Goal: Task Accomplishment & Management: Complete application form

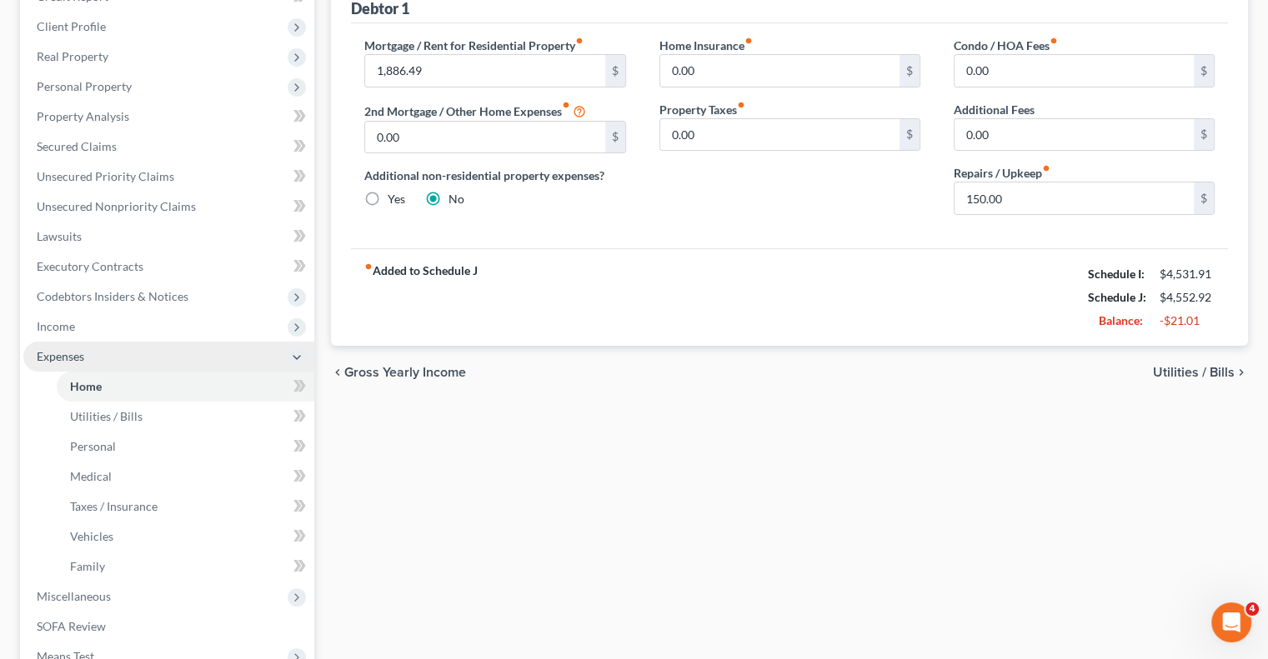
scroll to position [250, 0]
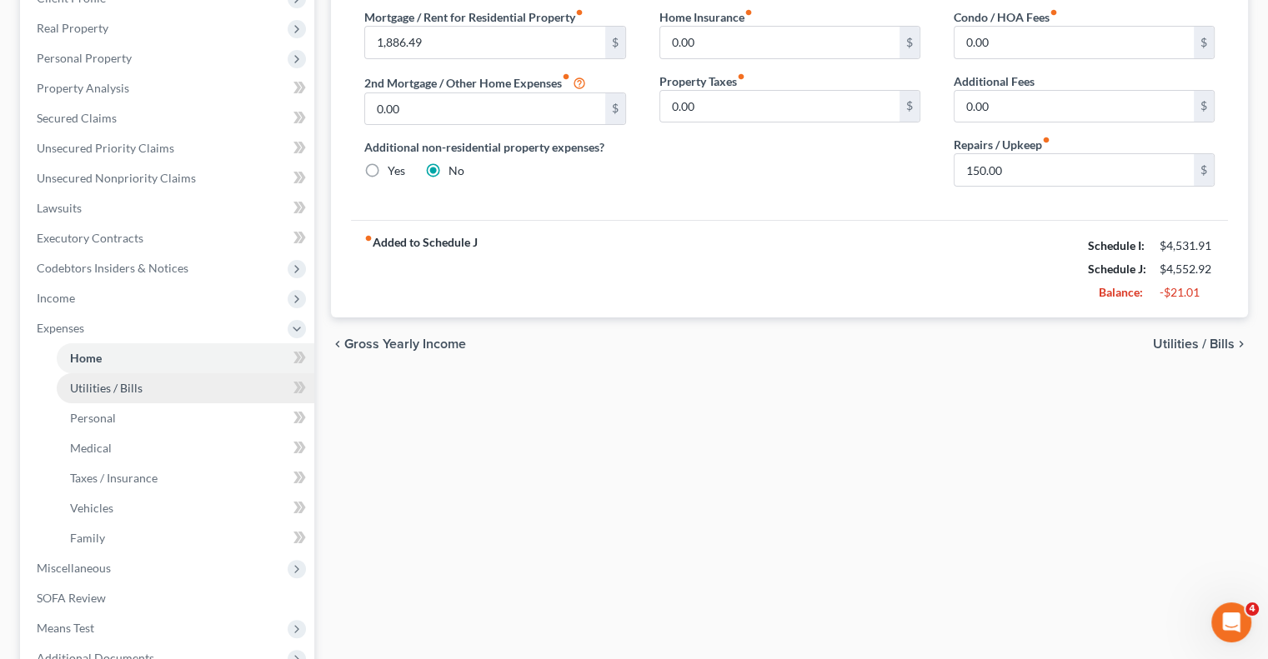
click at [141, 396] on link "Utilities / Bills" at bounding box center [186, 388] width 258 height 30
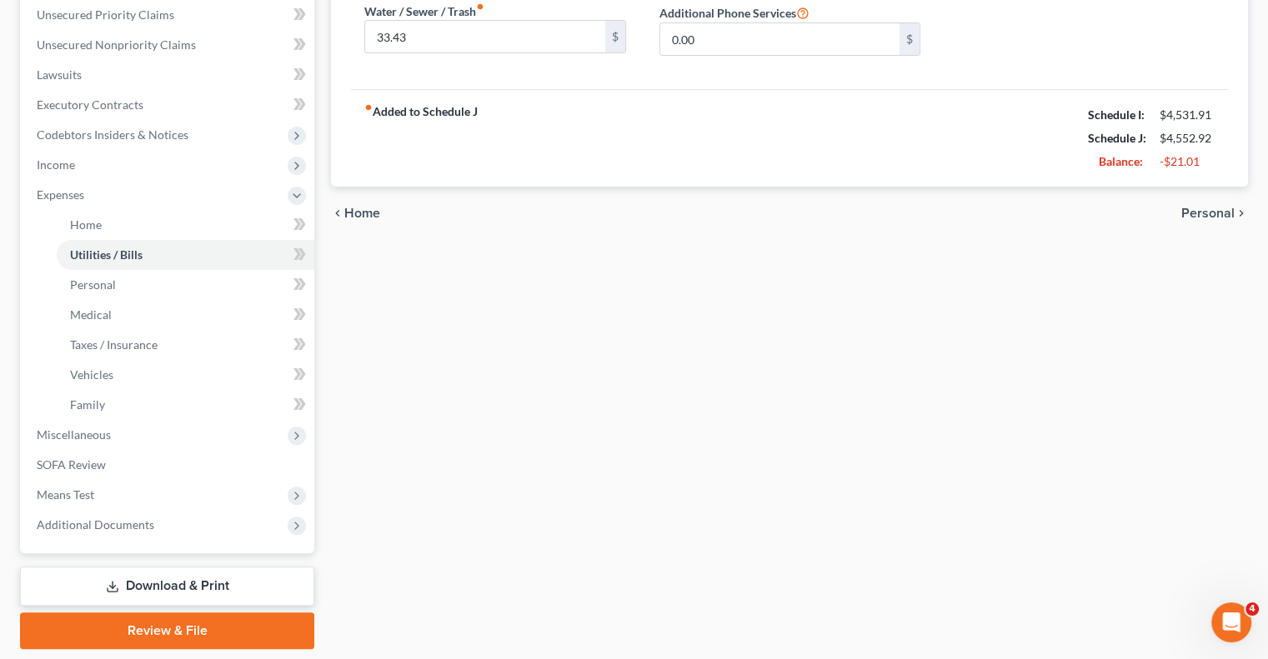
scroll to position [435, 0]
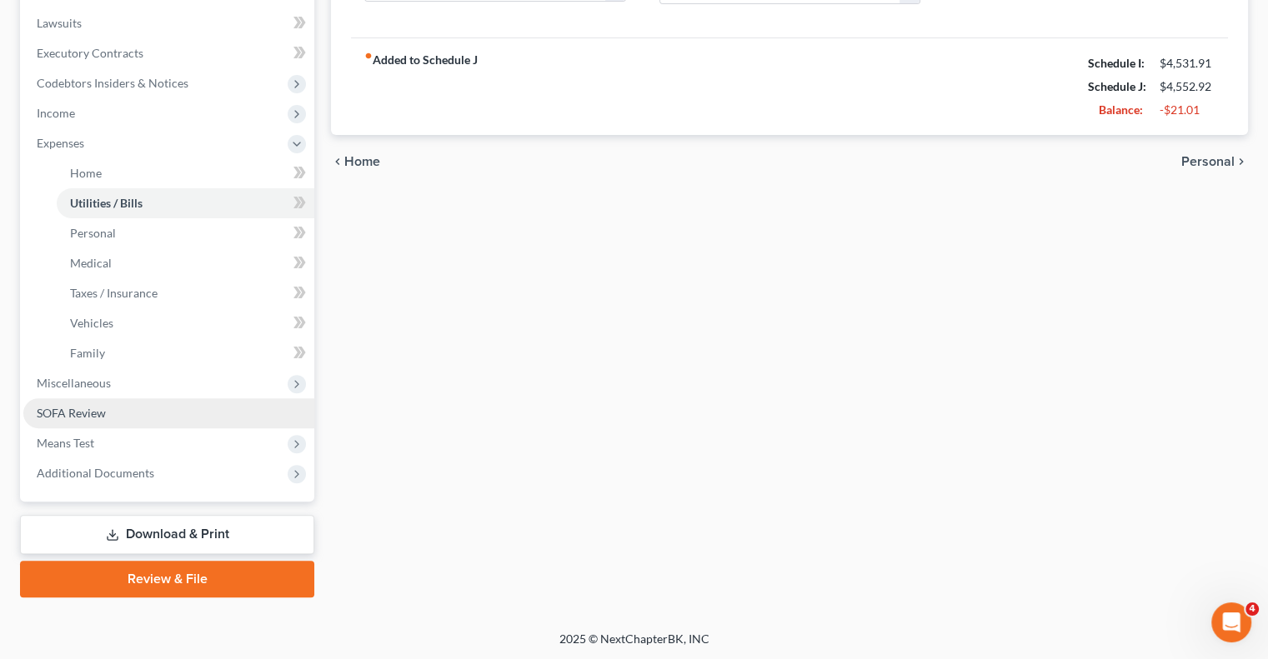
click at [43, 417] on span "SOFA Review" at bounding box center [71, 413] width 69 height 14
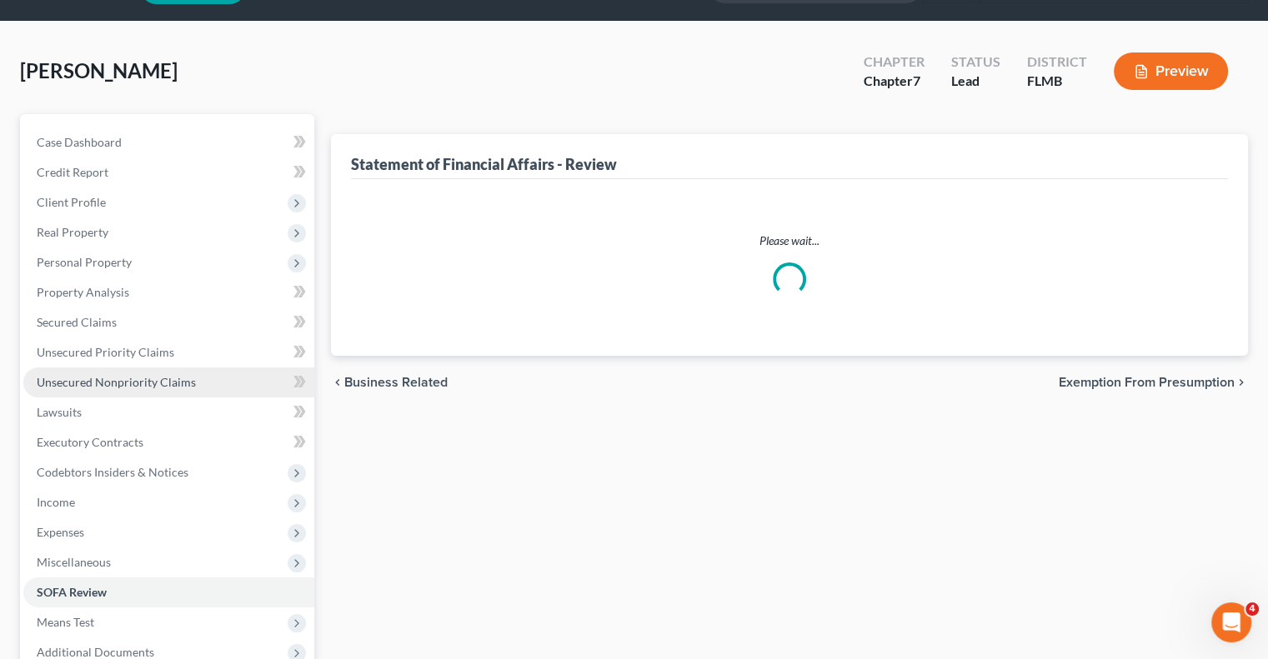
scroll to position [3, 0]
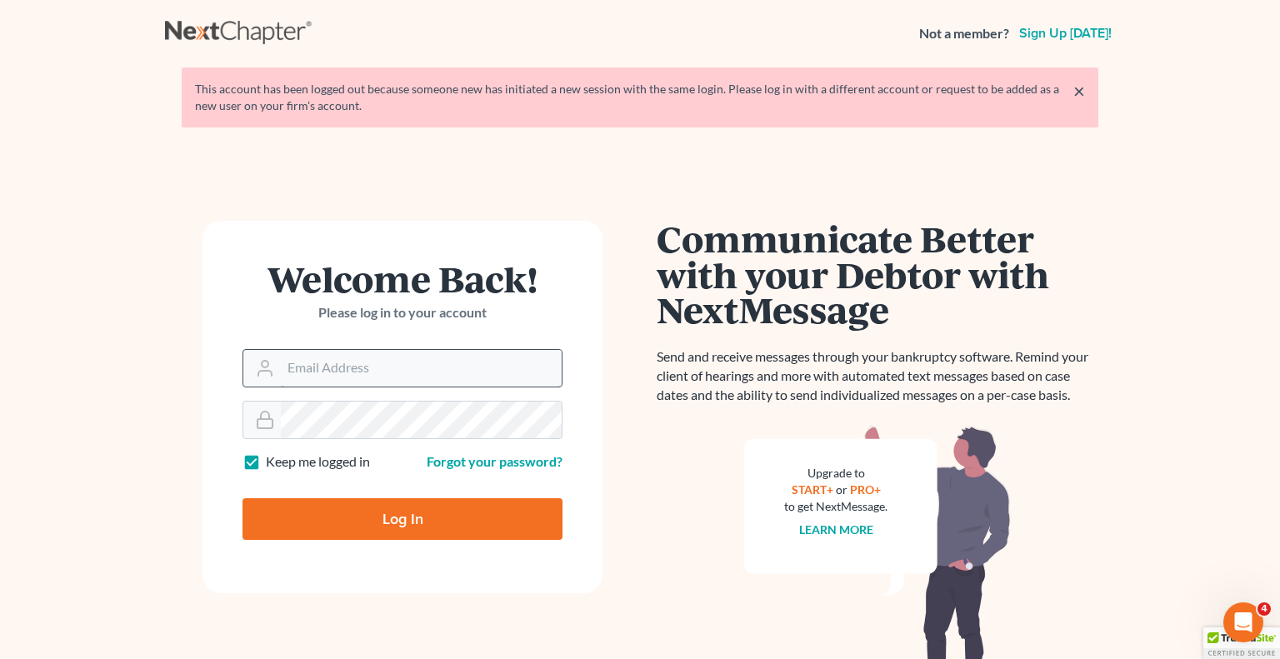
type input "Crystal@attorneydebtfighters.com"
type input "Thinking..."
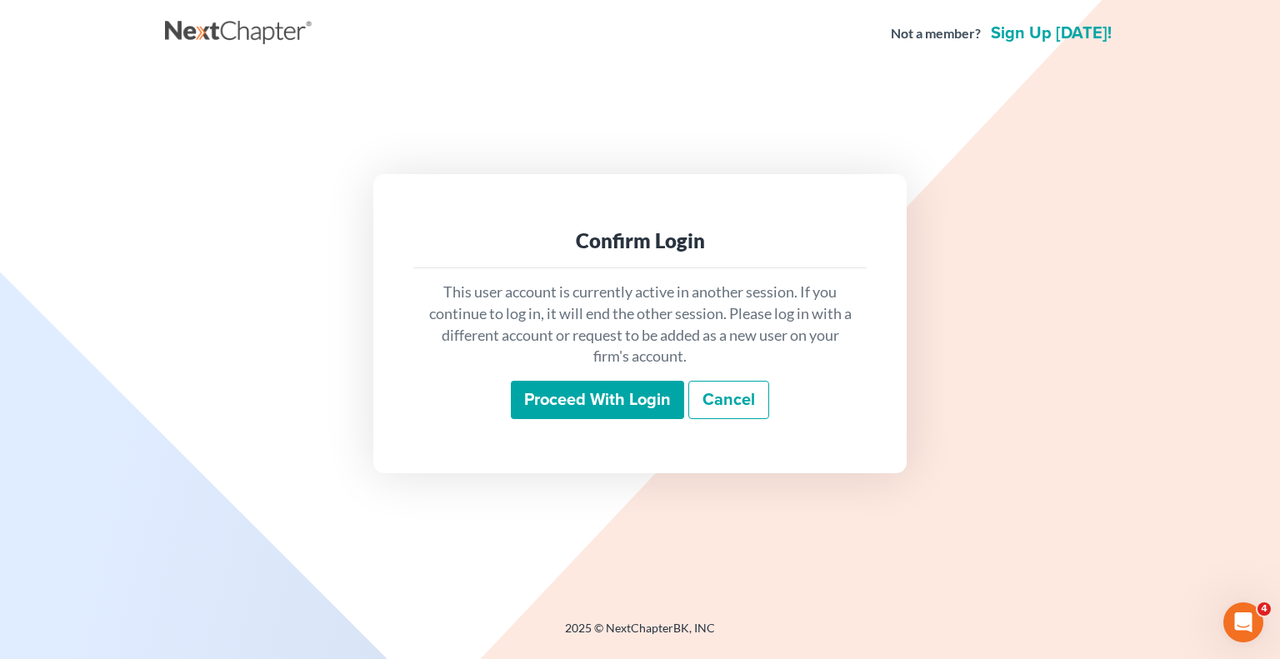
click at [714, 395] on link "Cancel" at bounding box center [729, 400] width 81 height 38
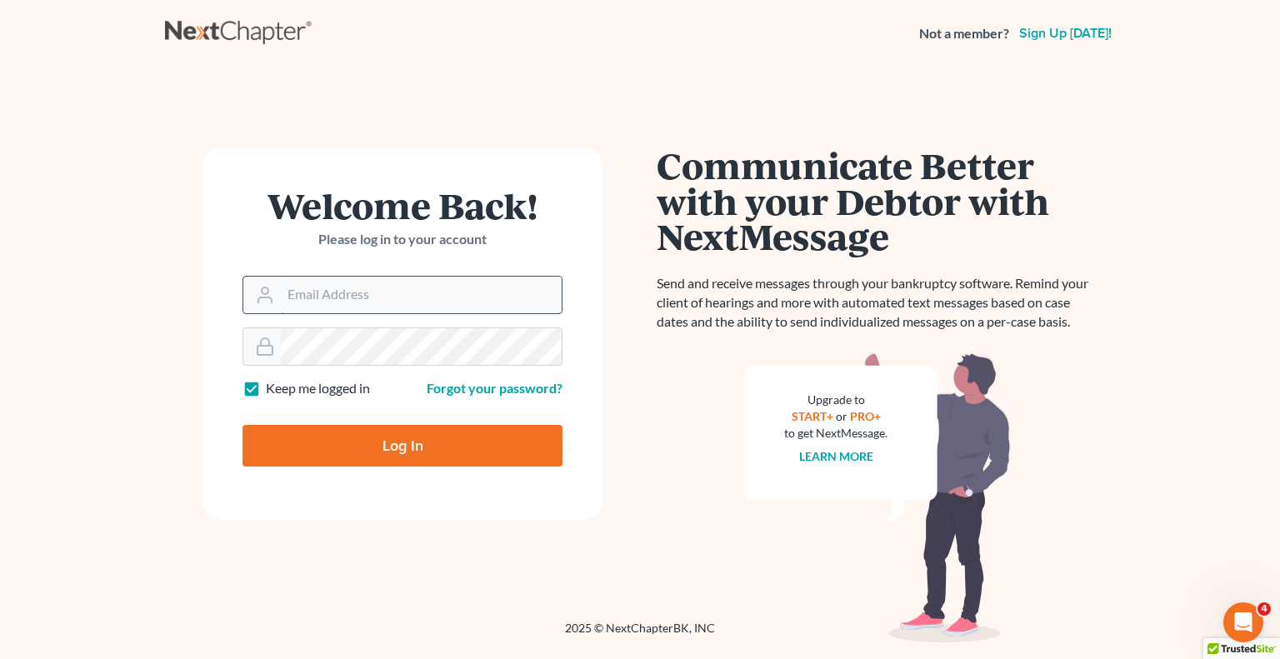
click at [417, 287] on input "Email Address" at bounding box center [421, 295] width 281 height 37
type input "[EMAIL_ADDRESS][DOMAIN_NAME]"
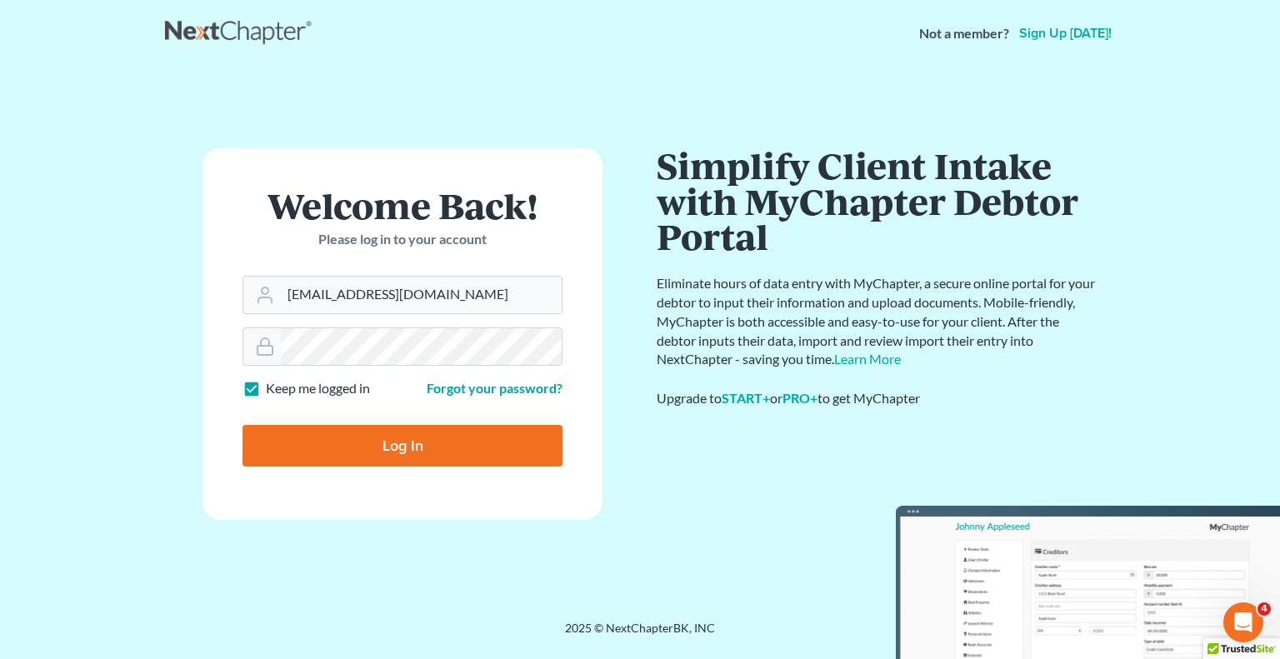
type input "Thinking..."
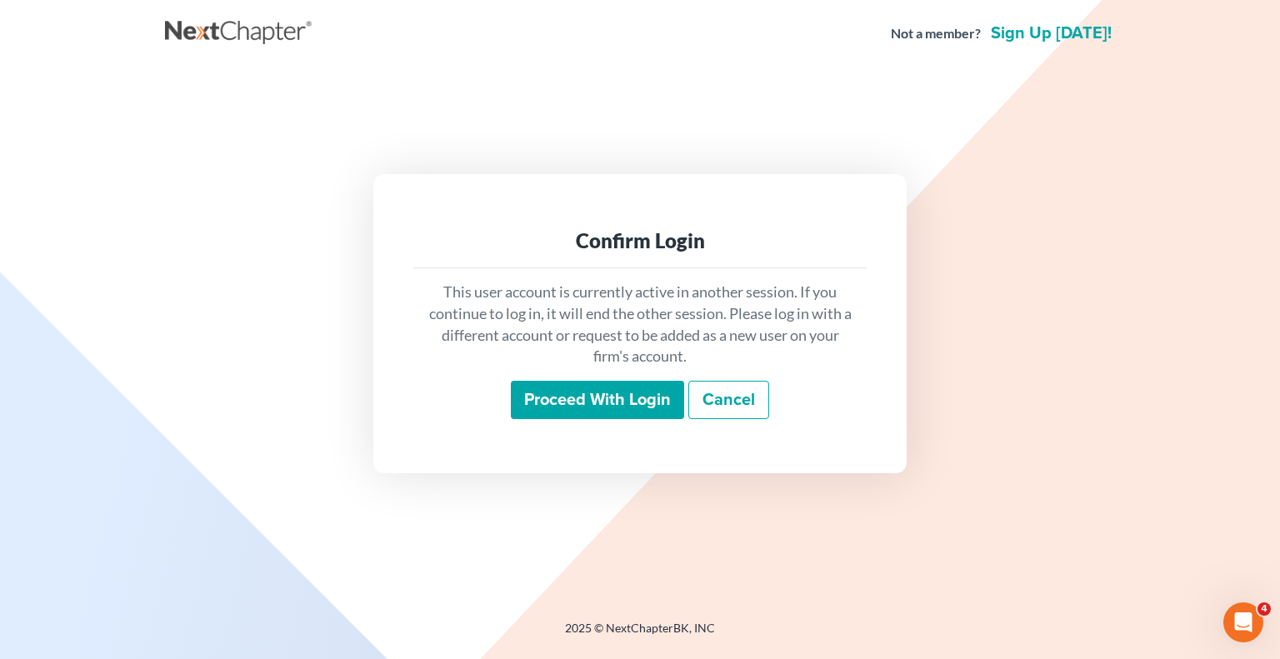
click at [560, 406] on input "Proceed with login" at bounding box center [597, 400] width 173 height 38
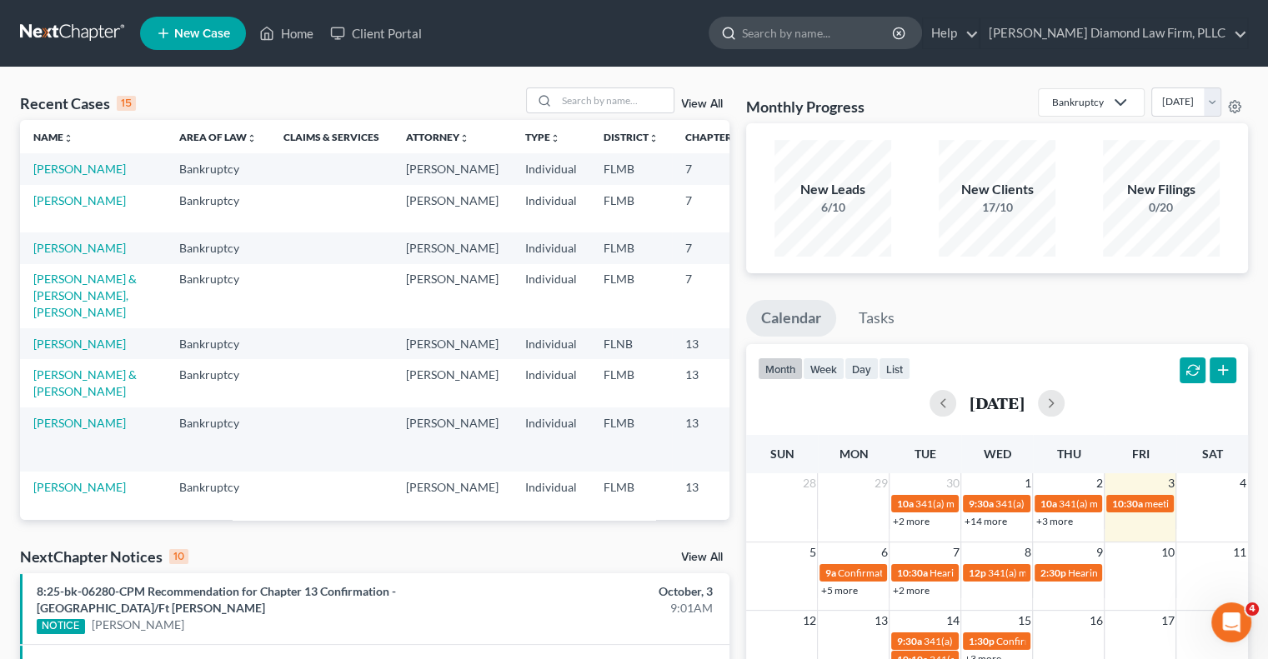
click at [872, 26] on input "search" at bounding box center [818, 33] width 153 height 31
type input "[PERSON_NAME]"
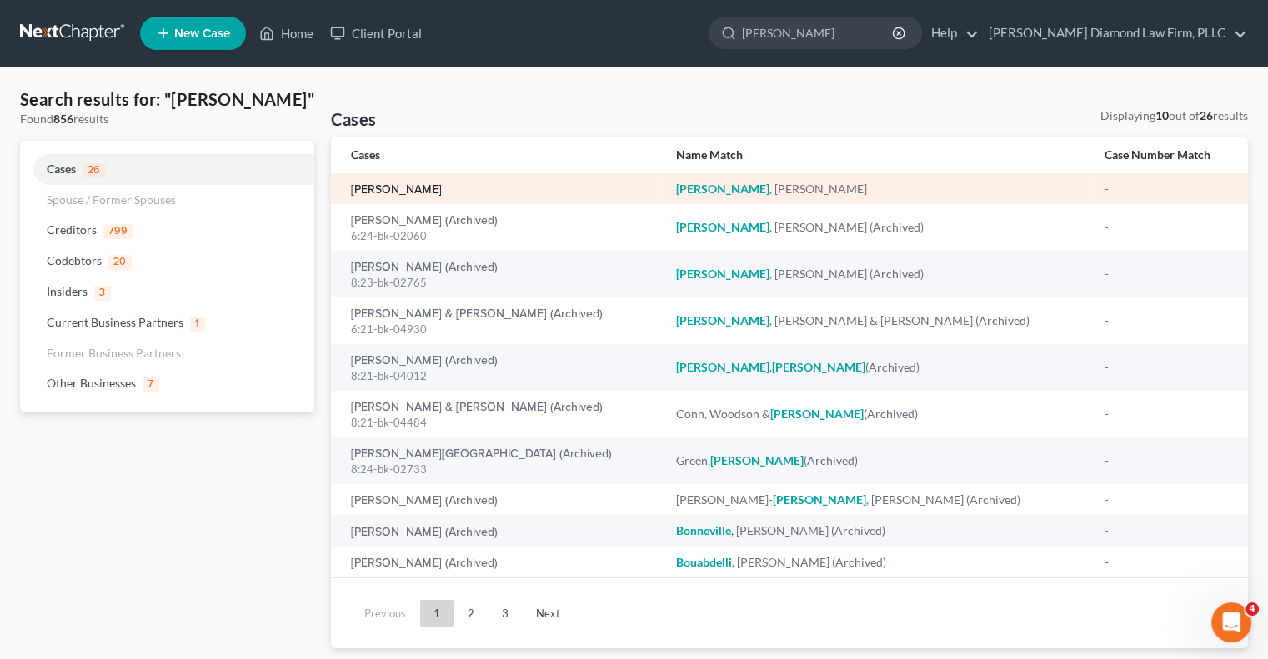
click at [375, 193] on link "[PERSON_NAME]" at bounding box center [396, 190] width 91 height 12
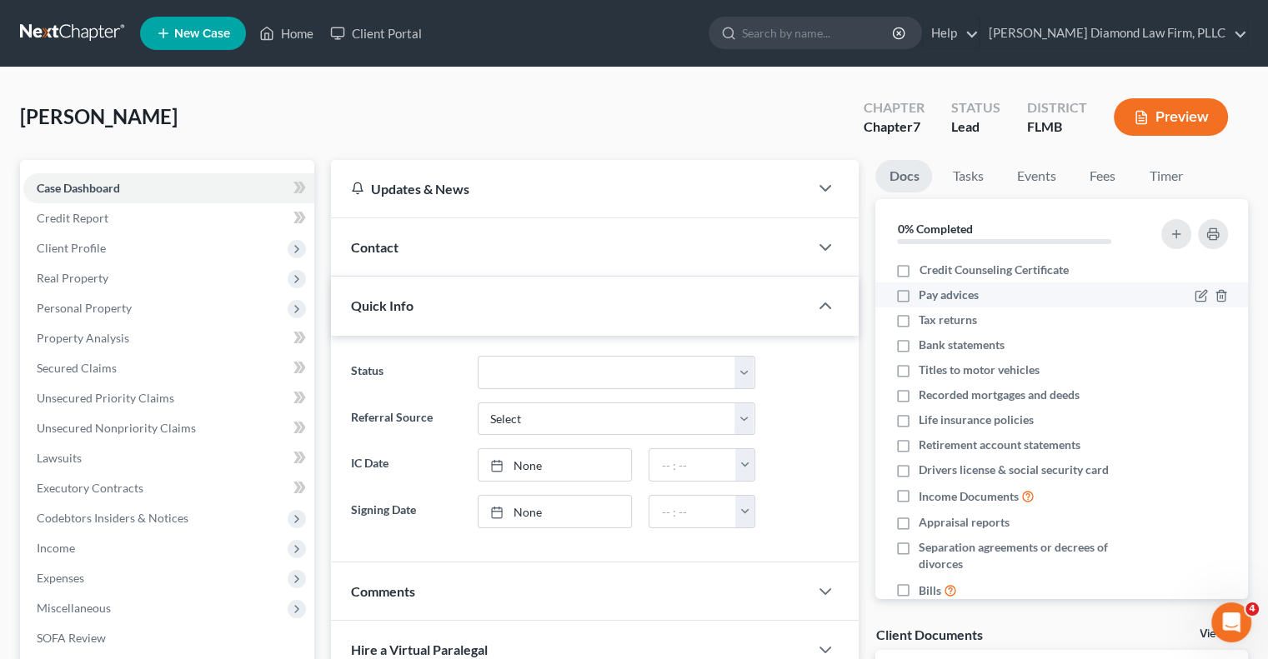
click at [954, 296] on span "Pay advices" at bounding box center [949, 295] width 60 height 17
click at [936, 296] on input "Pay advices" at bounding box center [930, 292] width 11 height 11
click at [919, 299] on label "Pay advices" at bounding box center [949, 295] width 60 height 17
click at [925, 298] on input "Pay advices" at bounding box center [930, 292] width 11 height 11
checkbox input "false"
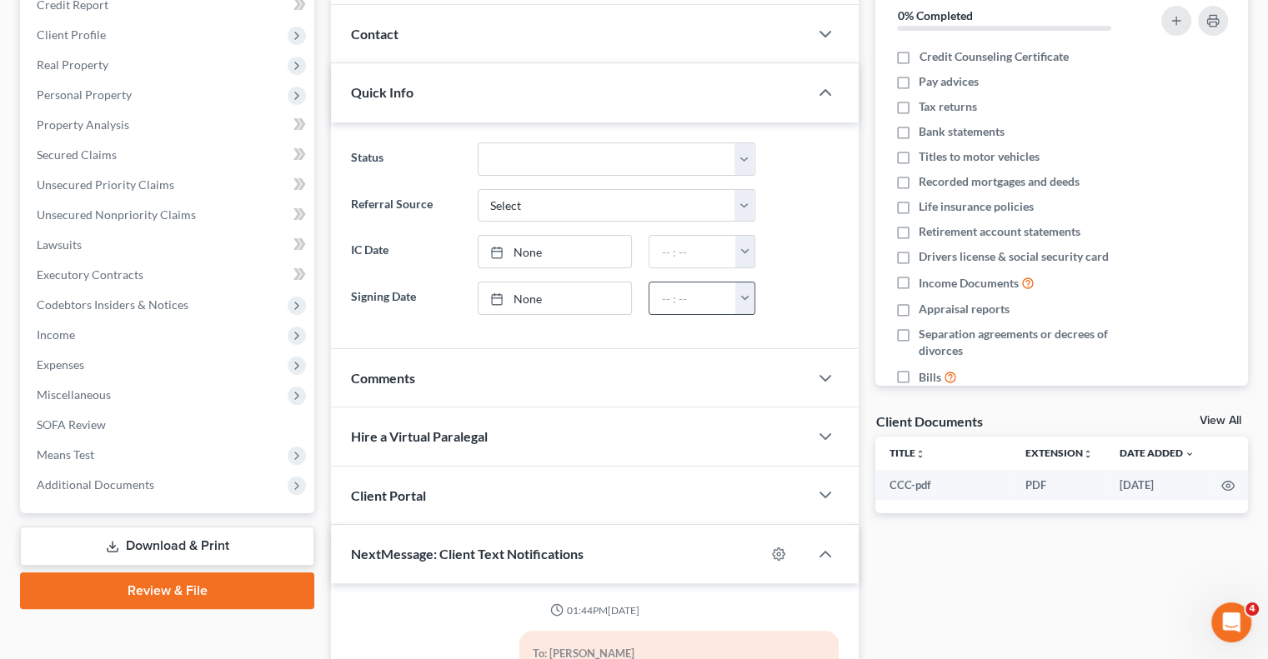
scroll to position [250, 0]
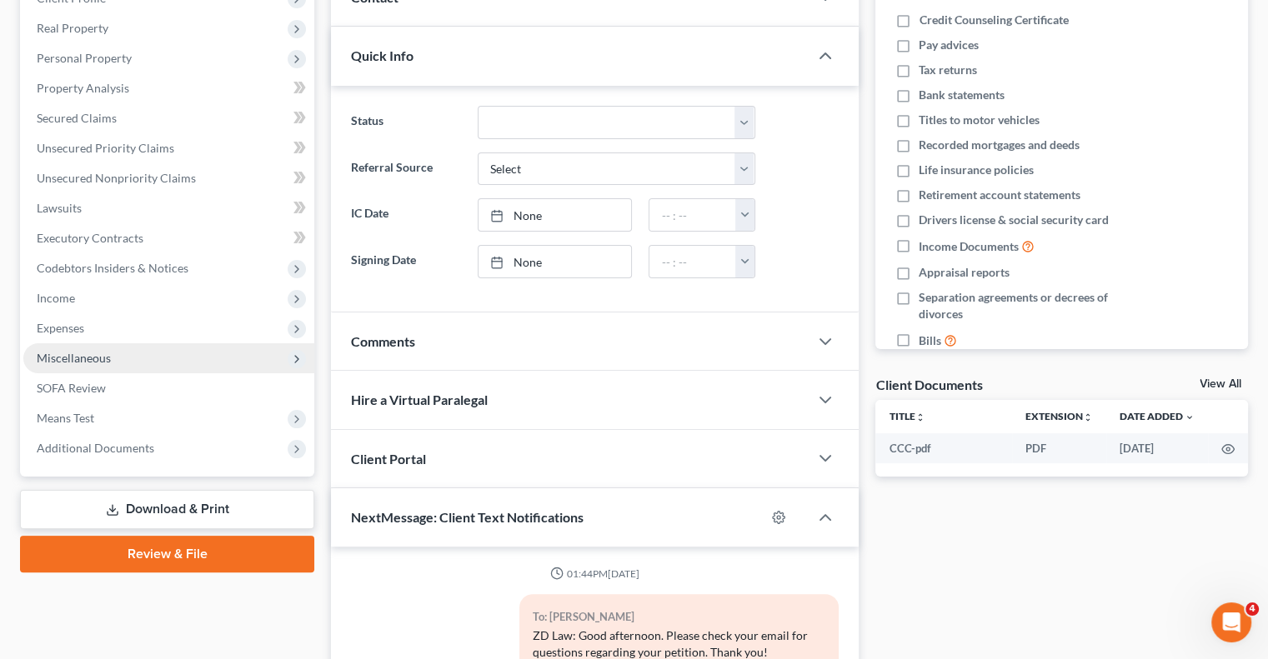
click at [102, 353] on span "Miscellaneous" at bounding box center [74, 358] width 74 height 14
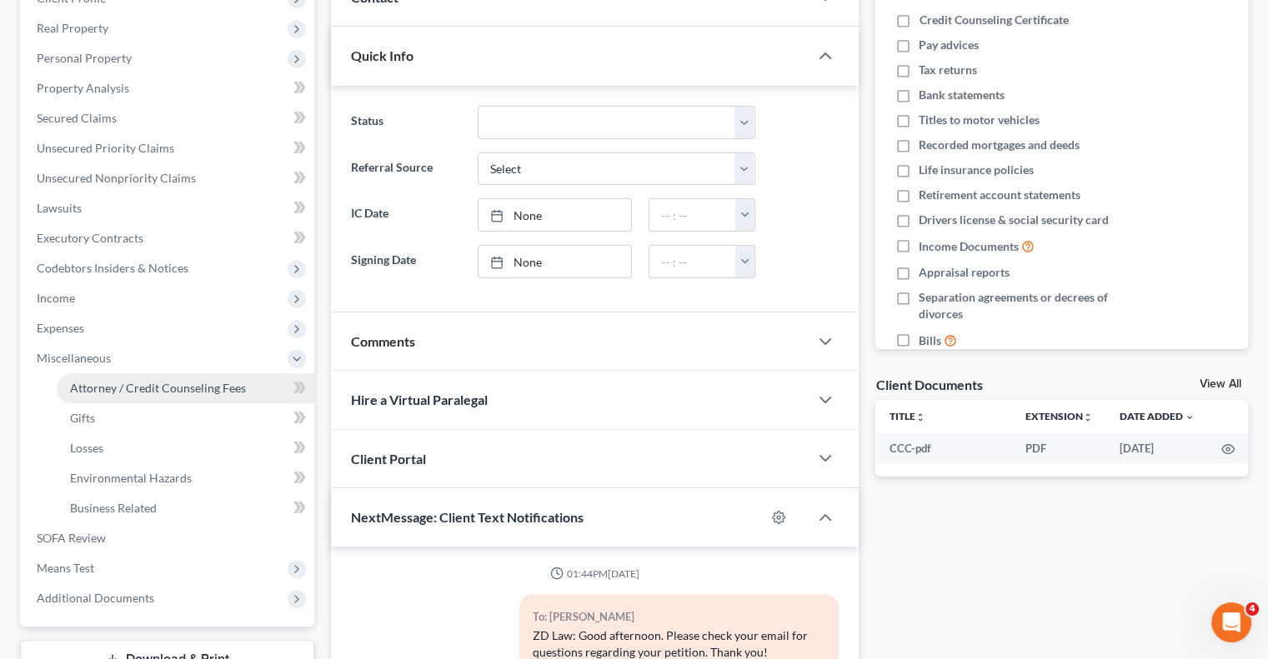
click at [164, 393] on span "Attorney / Credit Counseling Fees" at bounding box center [158, 388] width 176 height 14
select select "2"
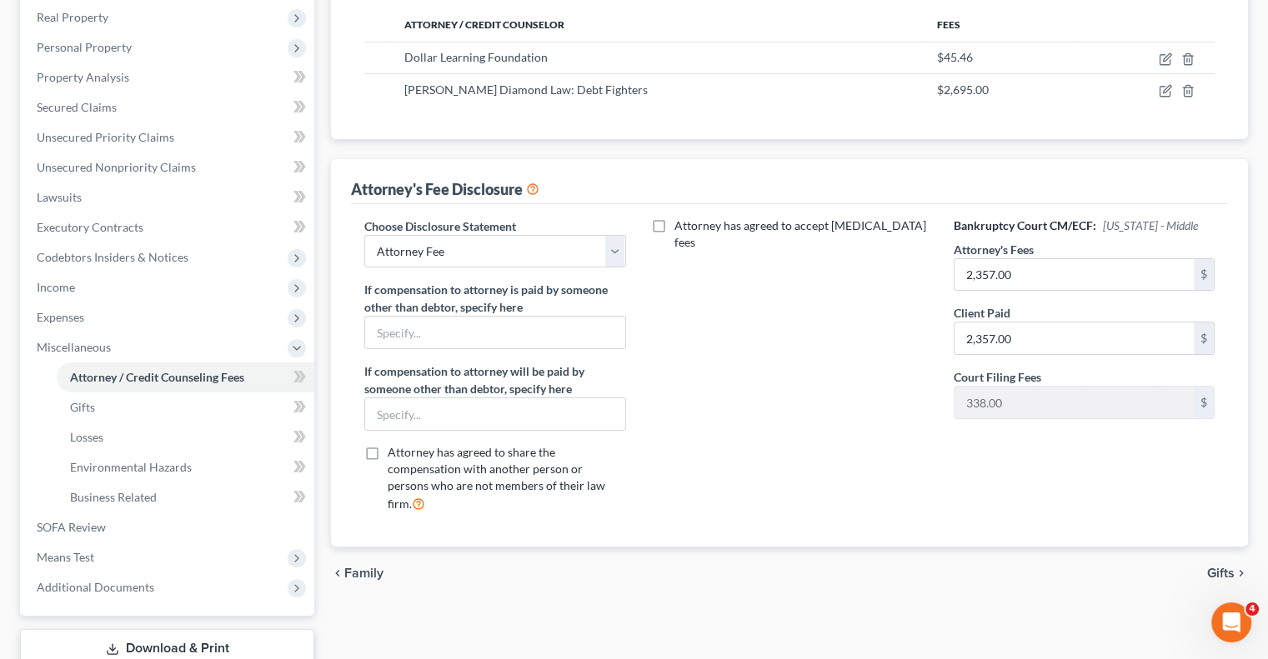
scroll to position [375, 0]
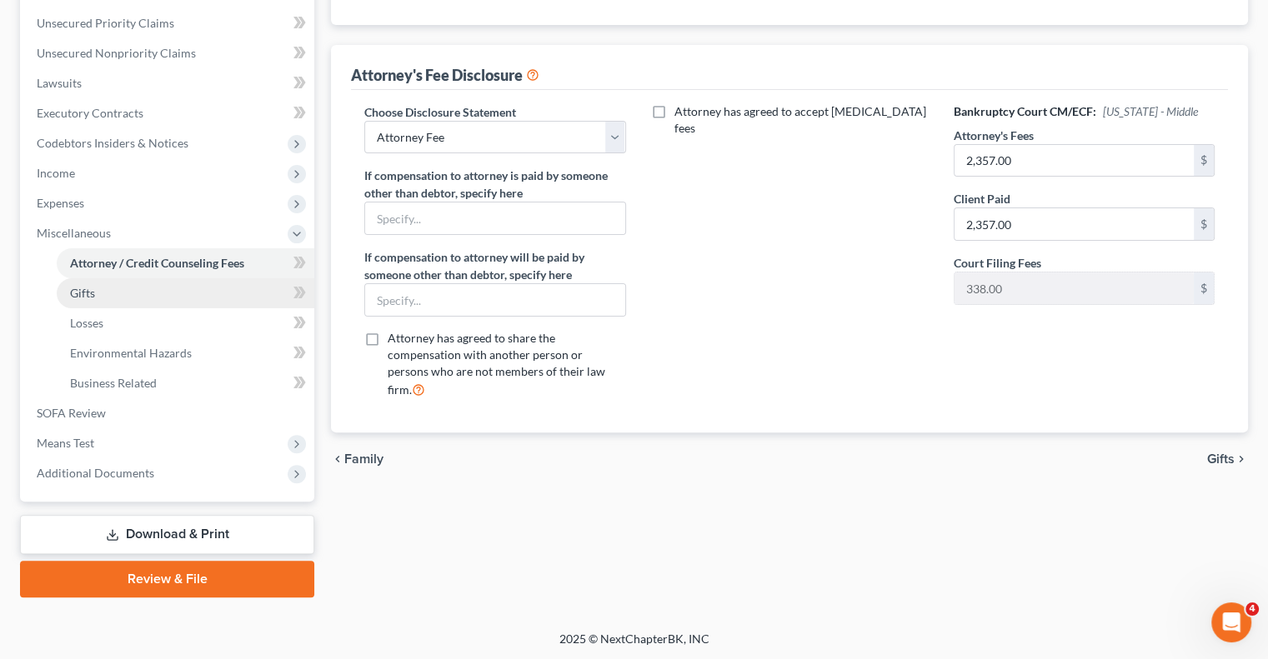
click at [83, 287] on span "Gifts" at bounding box center [82, 293] width 25 height 14
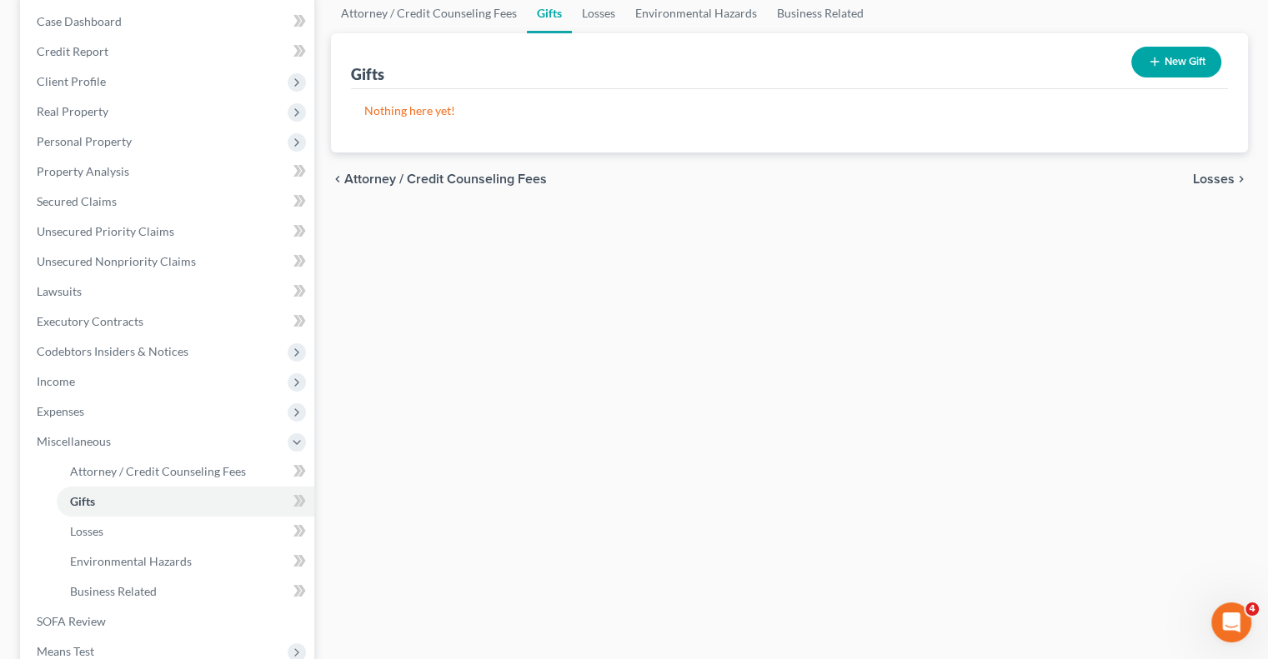
scroll to position [250, 0]
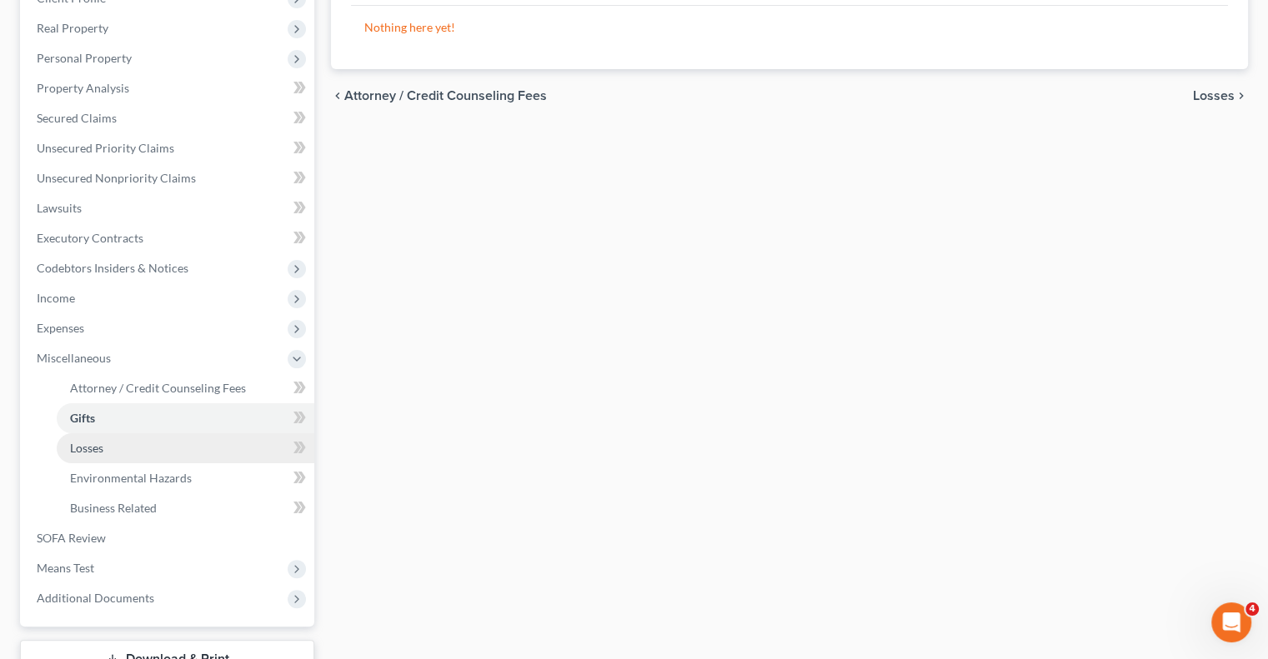
click at [83, 448] on span "Losses" at bounding box center [86, 448] width 33 height 14
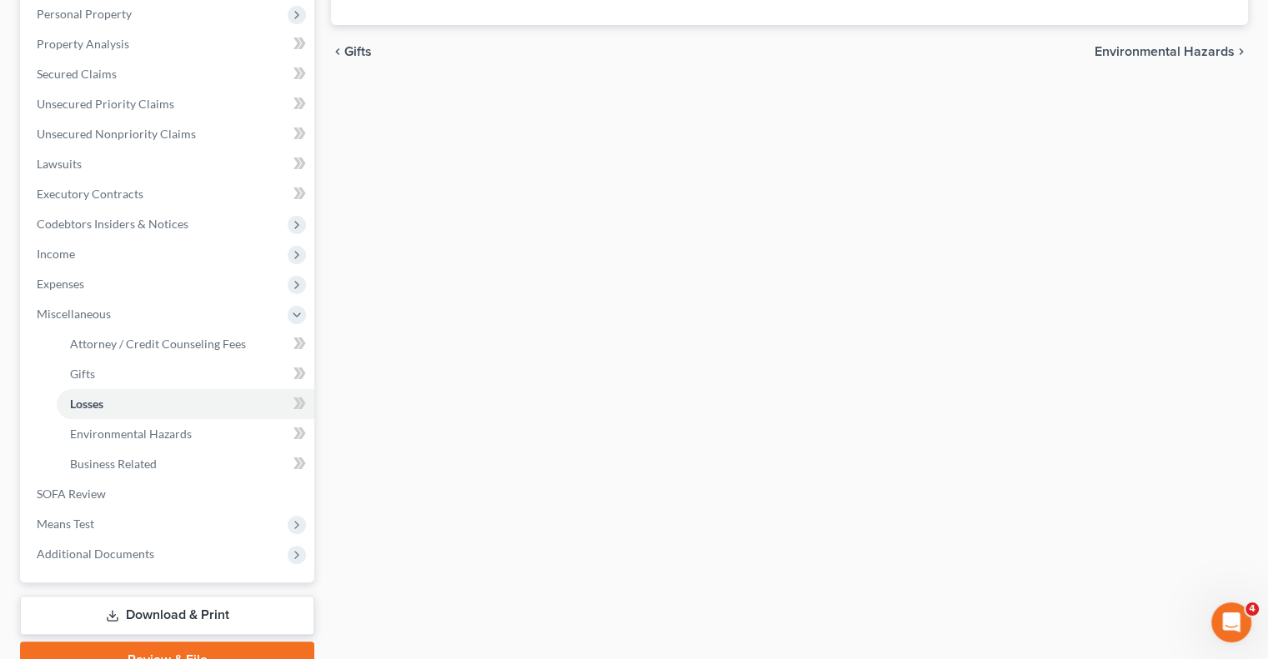
scroll to position [333, 0]
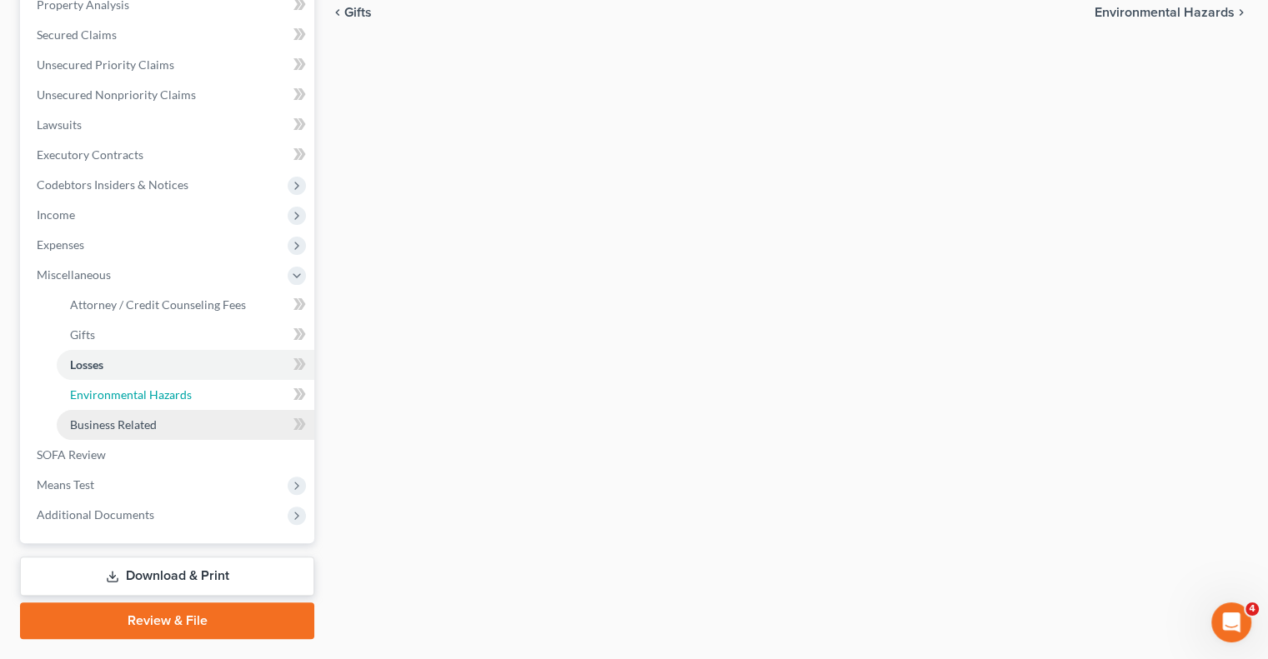
drag, startPoint x: 104, startPoint y: 401, endPoint x: 153, endPoint y: 409, distance: 49.9
click at [104, 400] on span "Environmental Hazards" at bounding box center [131, 395] width 122 height 14
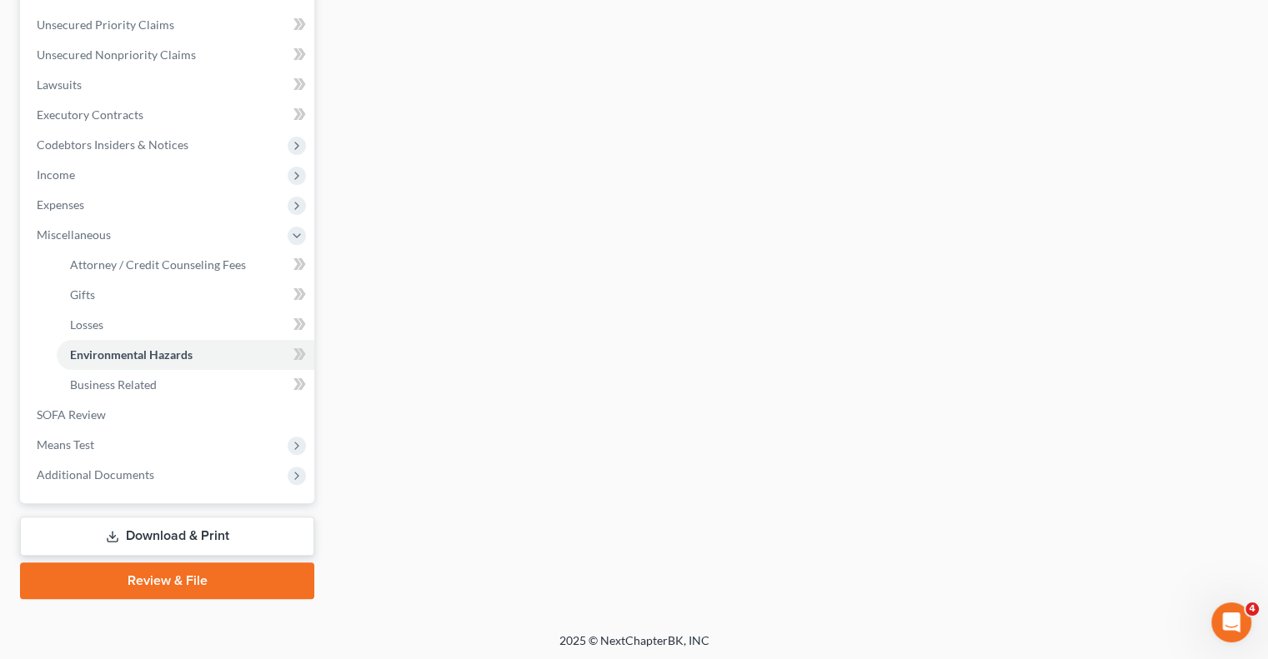
scroll to position [375, 0]
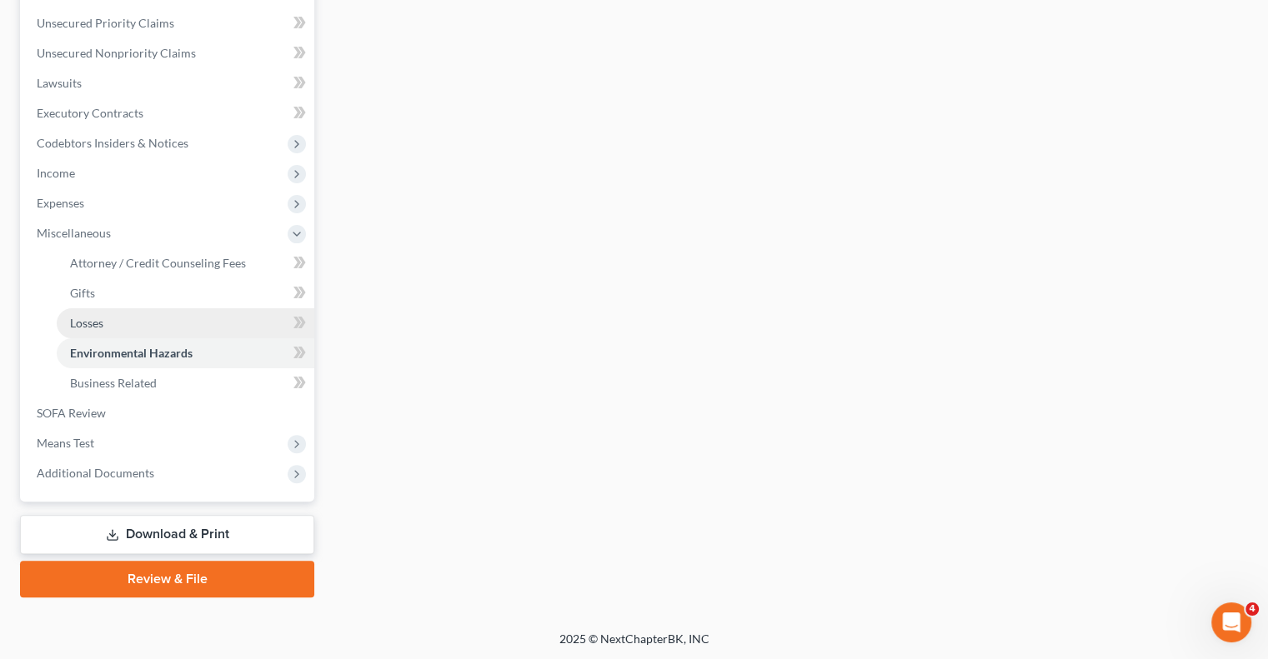
click at [99, 323] on span "Losses" at bounding box center [86, 323] width 33 height 14
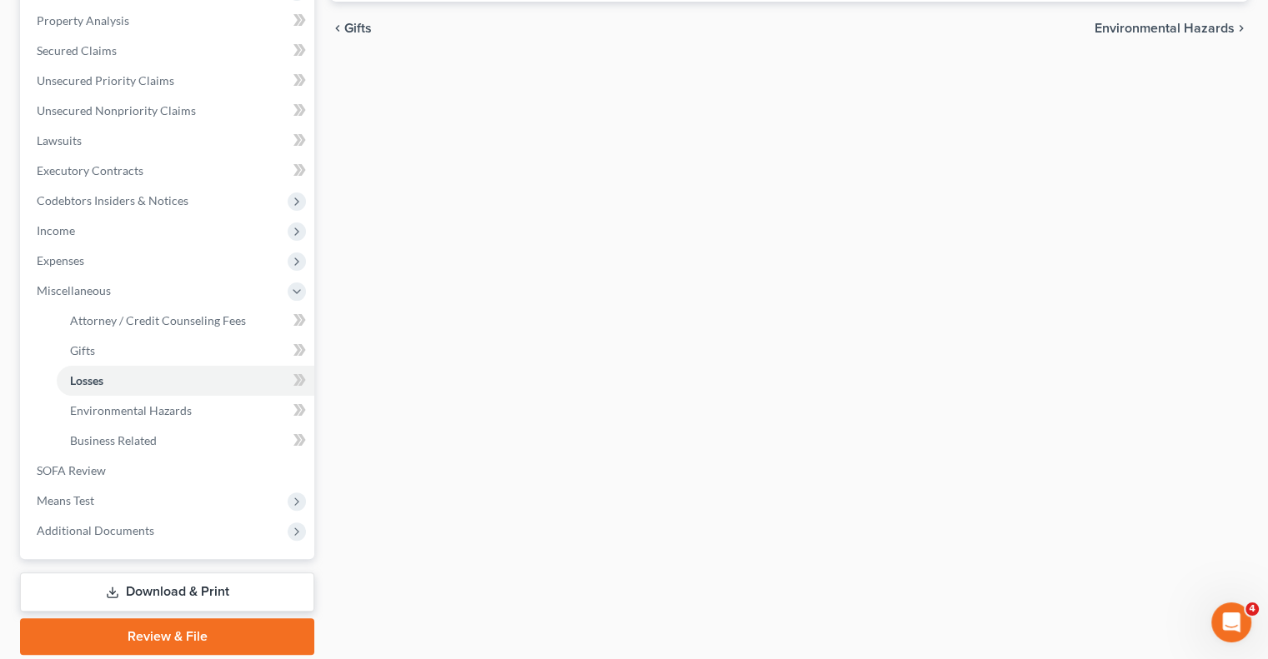
scroll to position [333, 0]
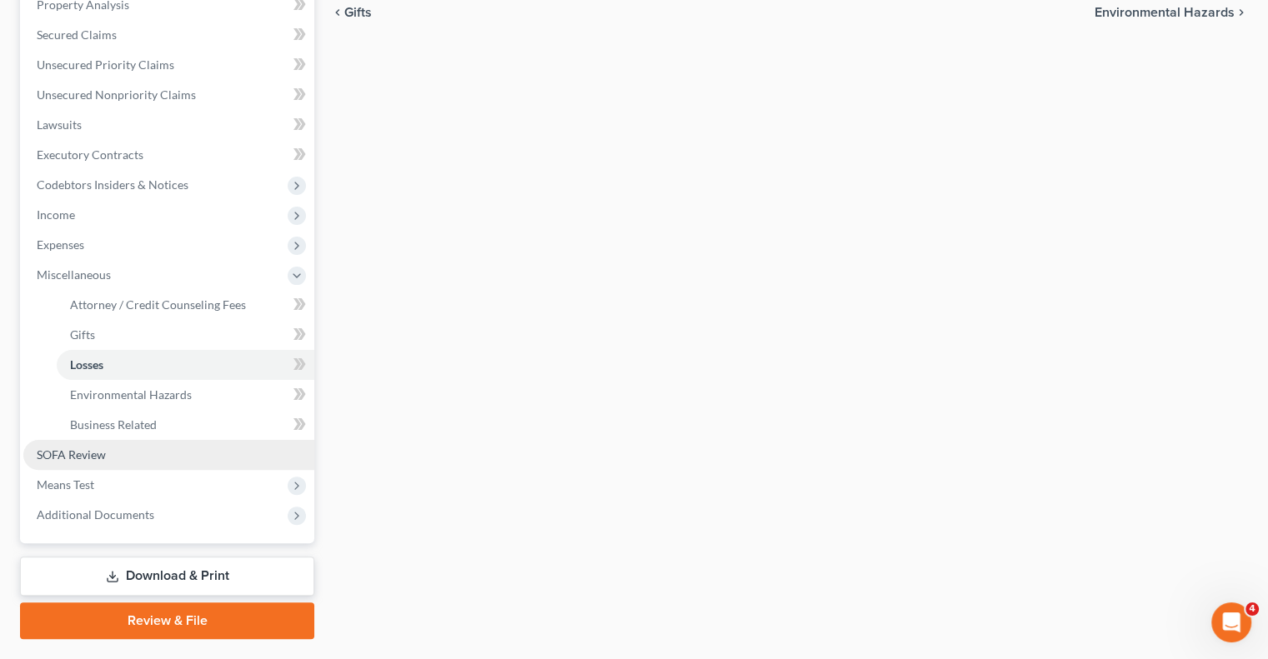
click at [66, 457] on span "SOFA Review" at bounding box center [71, 455] width 69 height 14
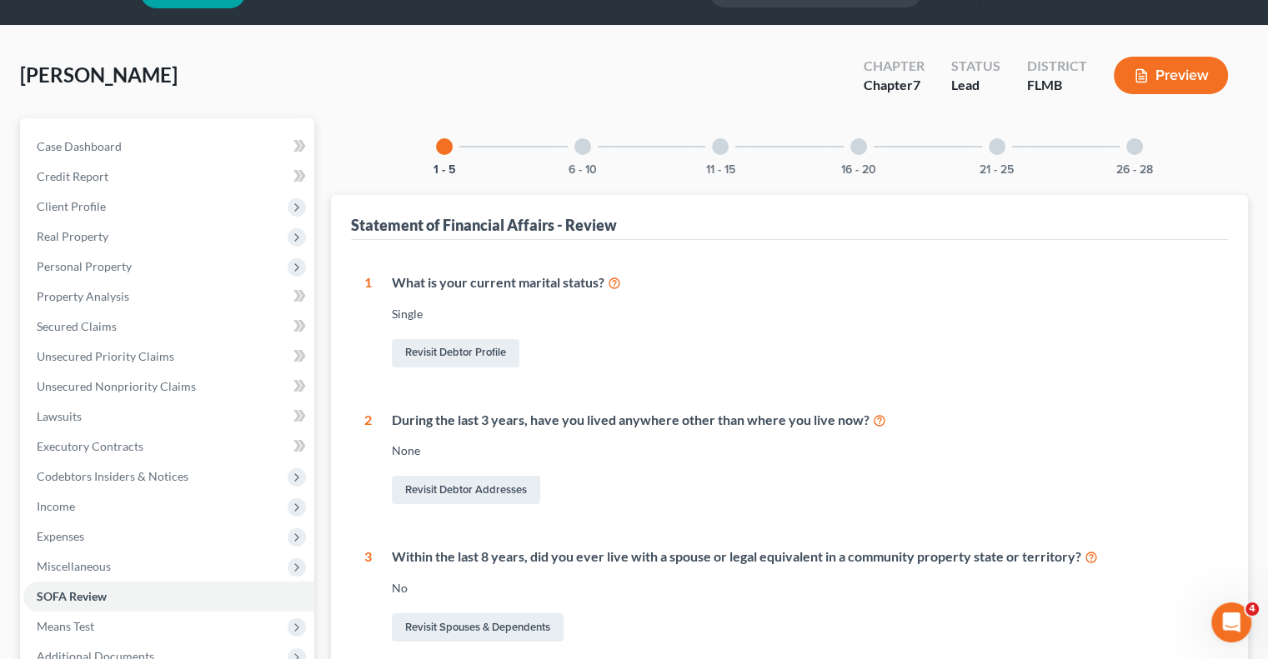
scroll to position [40, 0]
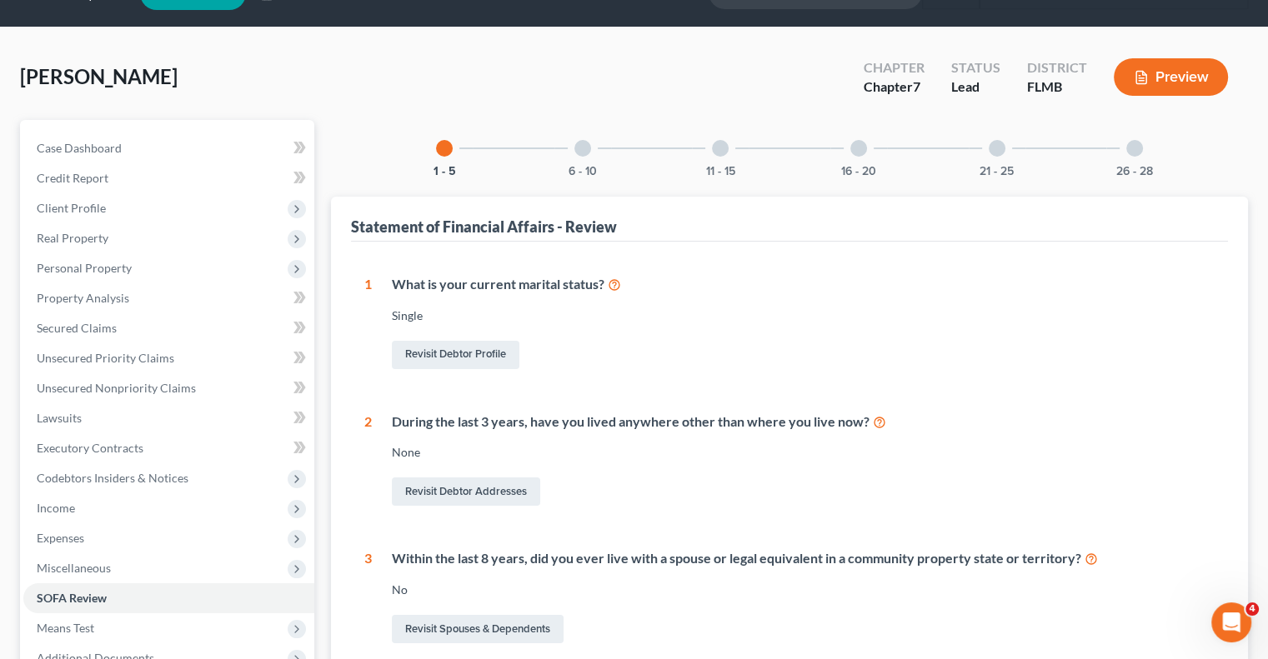
click at [580, 149] on div at bounding box center [582, 148] width 17 height 17
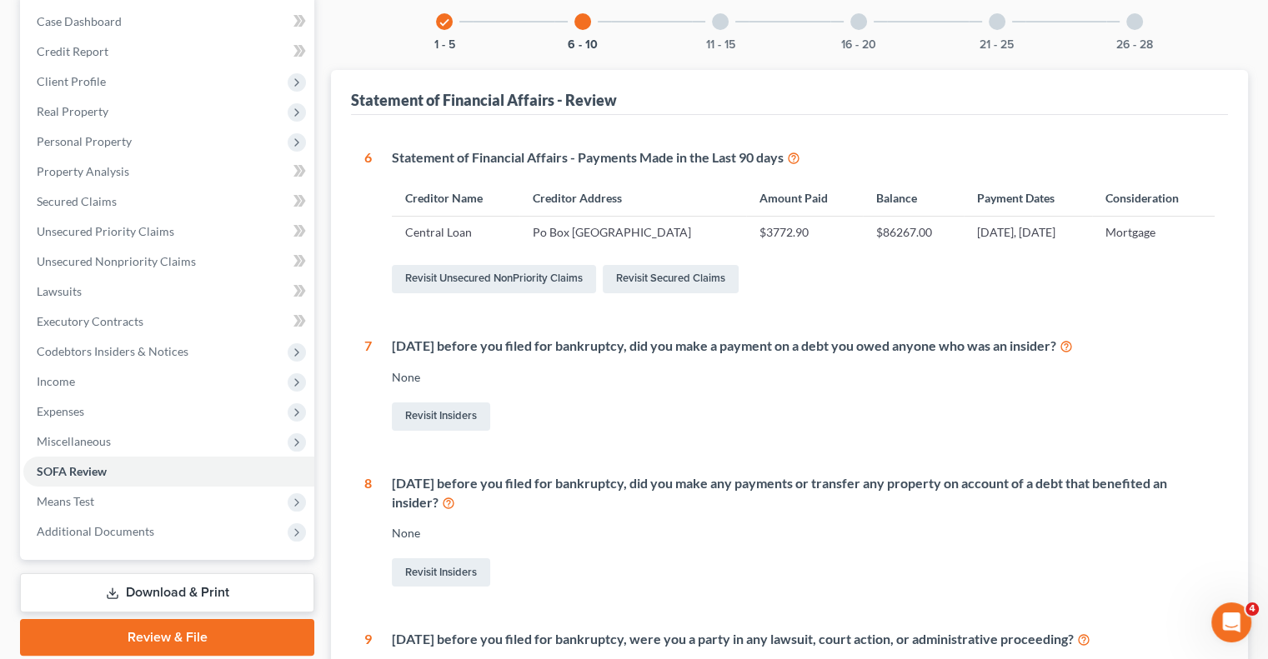
scroll to position [0, 0]
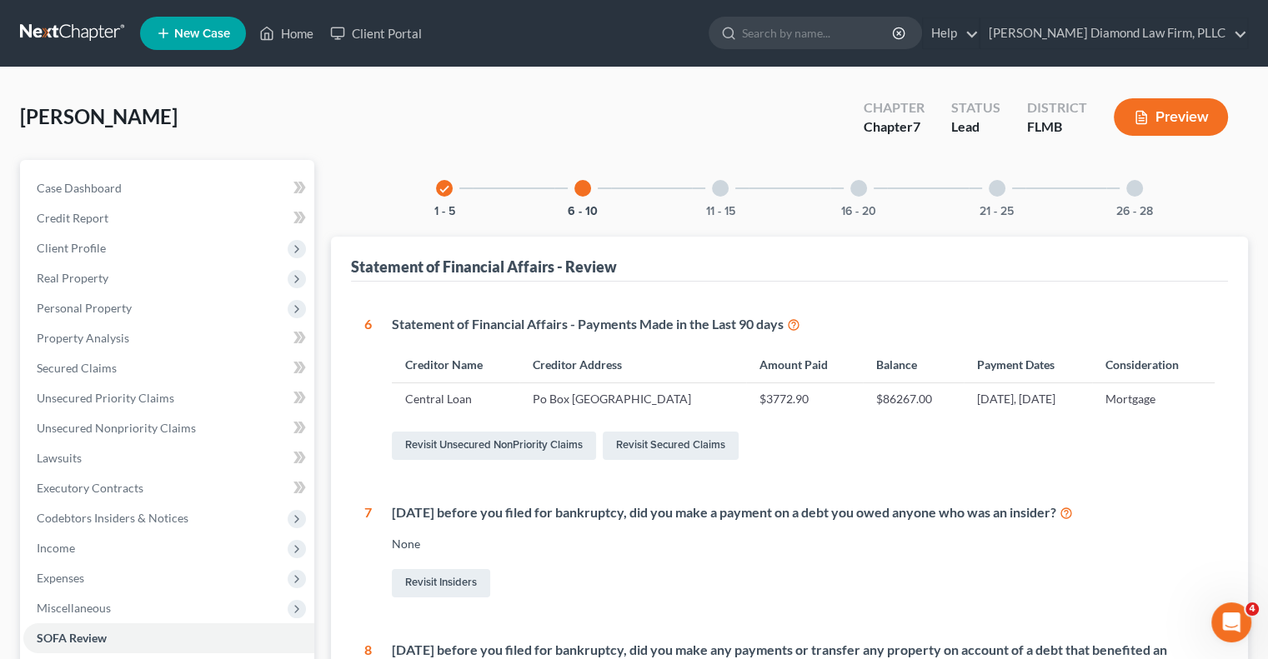
click at [724, 183] on div at bounding box center [720, 188] width 17 height 17
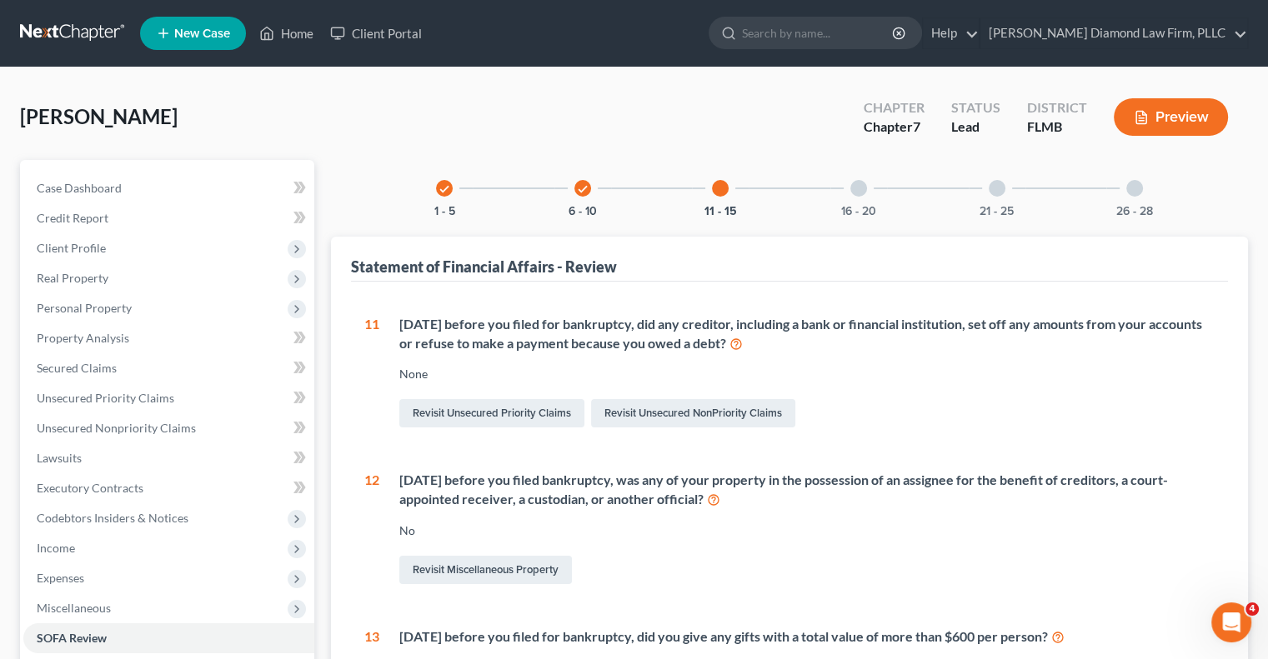
click at [860, 190] on div at bounding box center [858, 188] width 17 height 17
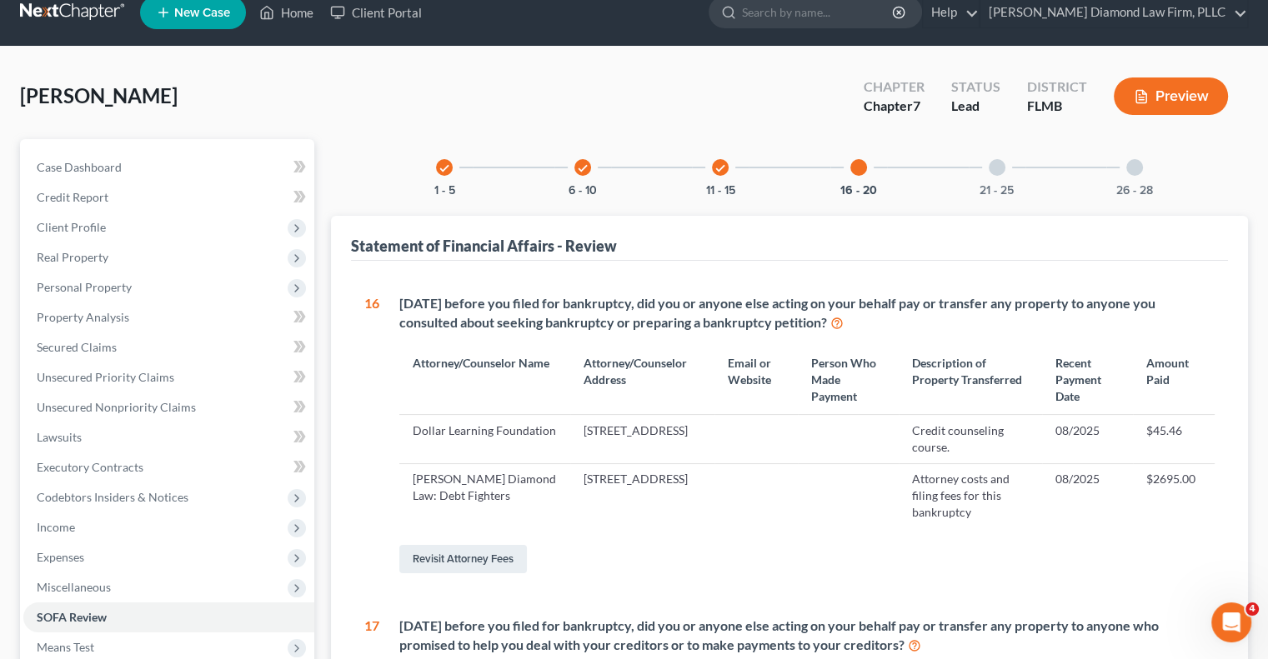
scroll to position [5, 0]
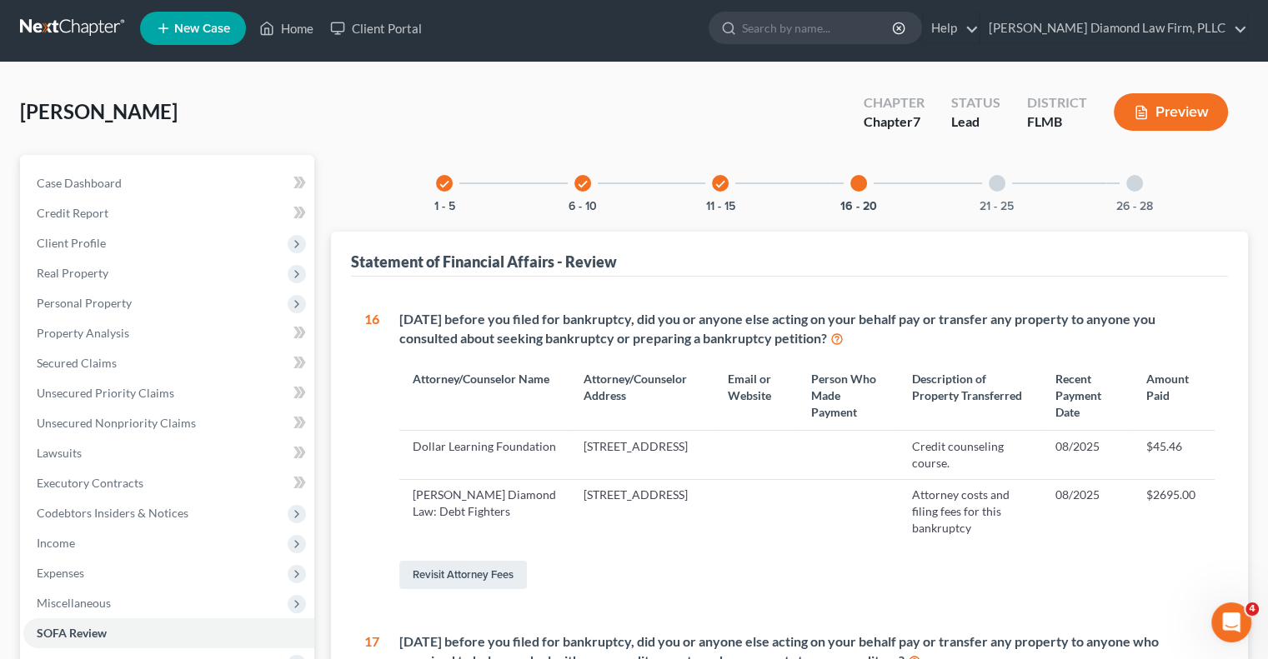
click at [999, 188] on div at bounding box center [997, 183] width 17 height 17
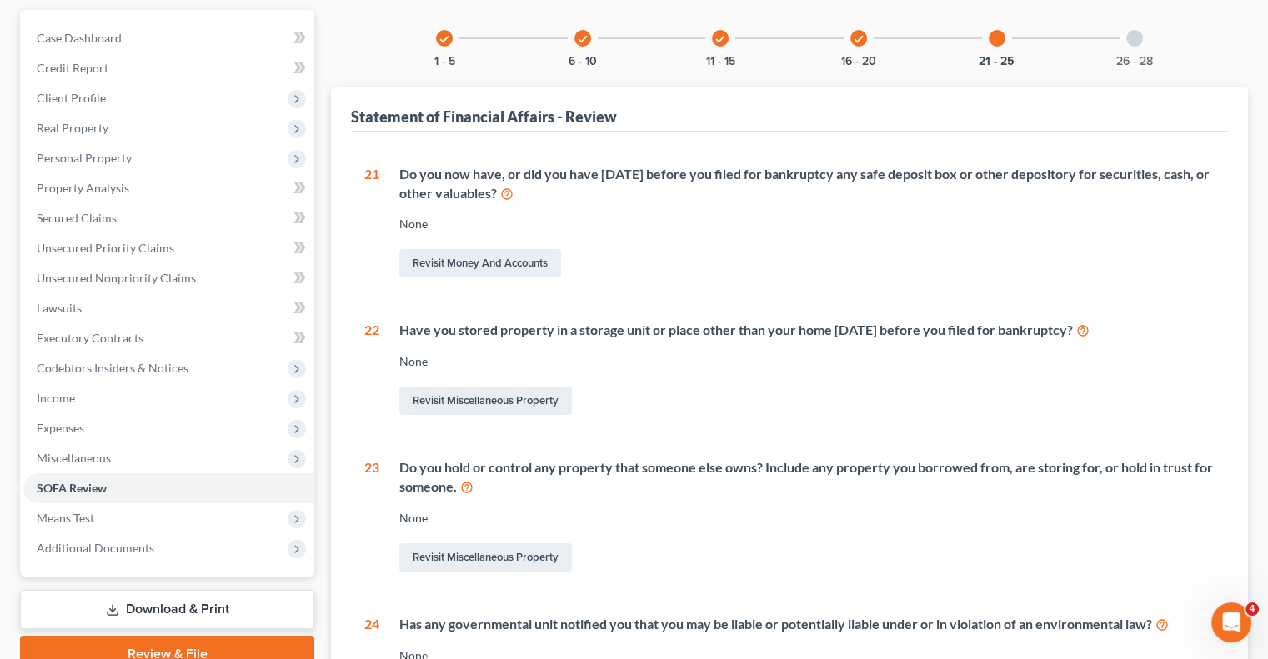
scroll to position [0, 0]
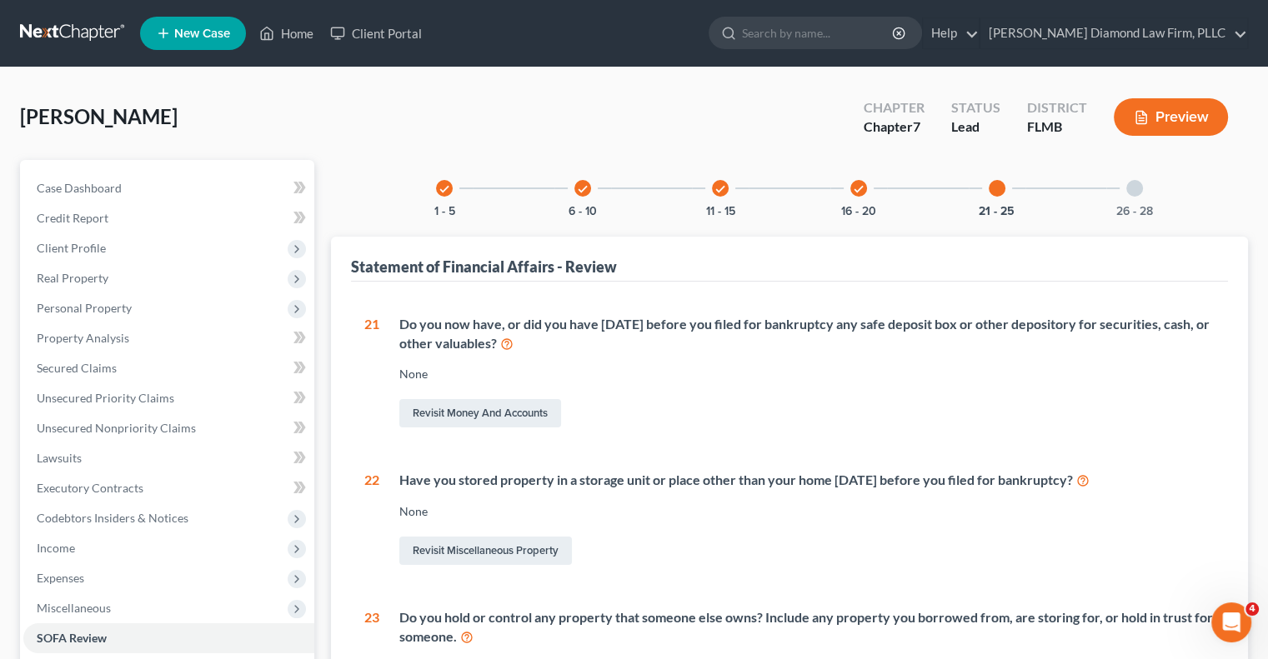
click at [1130, 183] on div at bounding box center [1134, 188] width 17 height 17
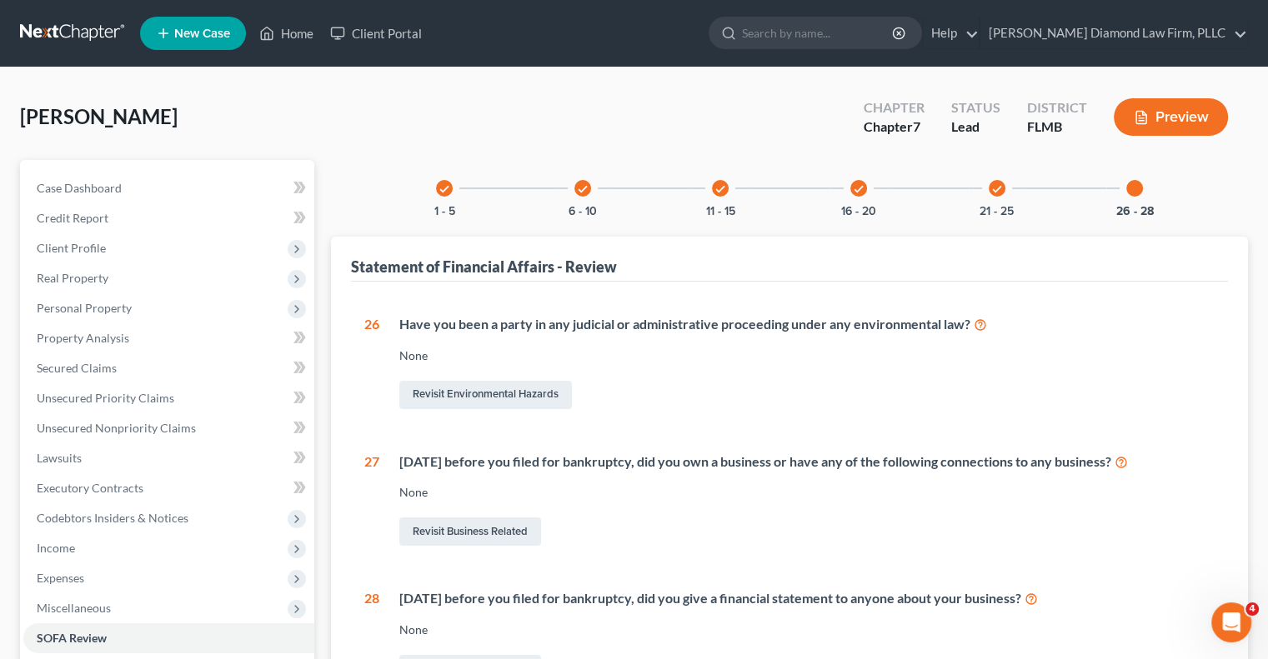
click at [443, 183] on icon "check" at bounding box center [444, 189] width 12 height 12
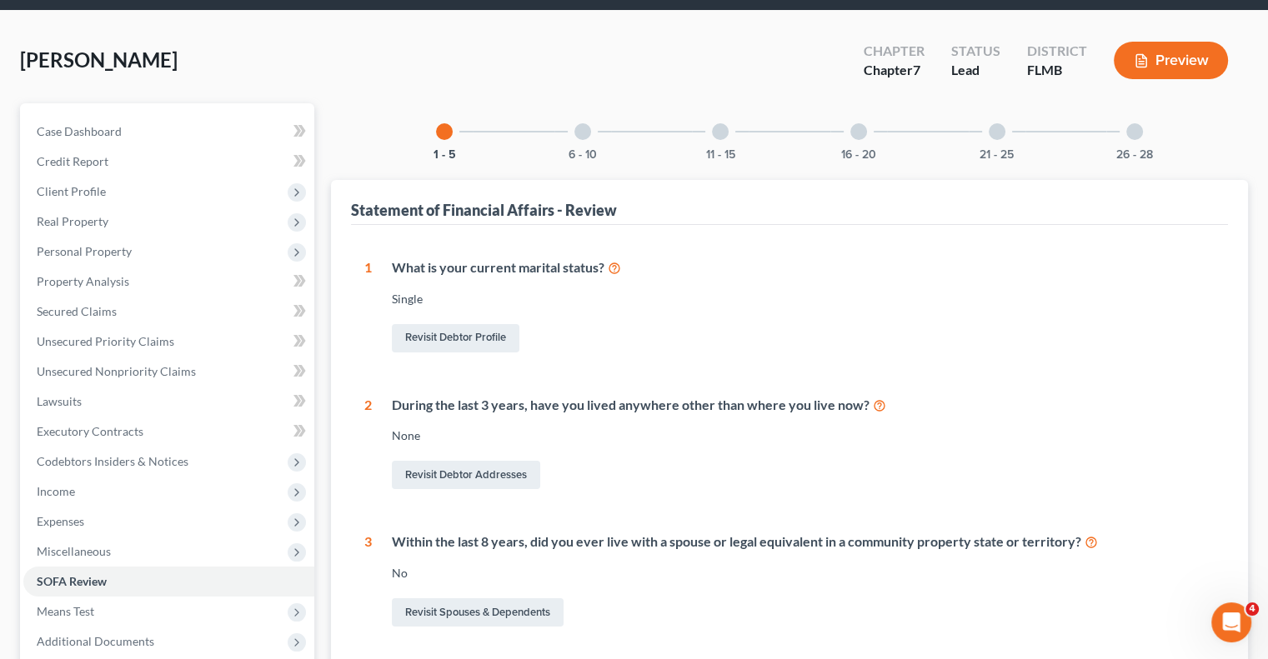
scroll to position [83, 0]
